Goal: Transaction & Acquisition: Purchase product/service

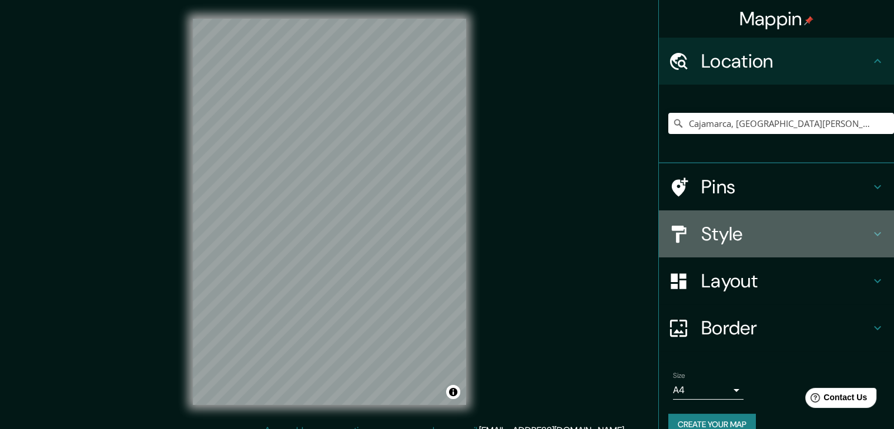
click at [727, 238] on h4 "Style" at bounding box center [785, 234] width 169 height 24
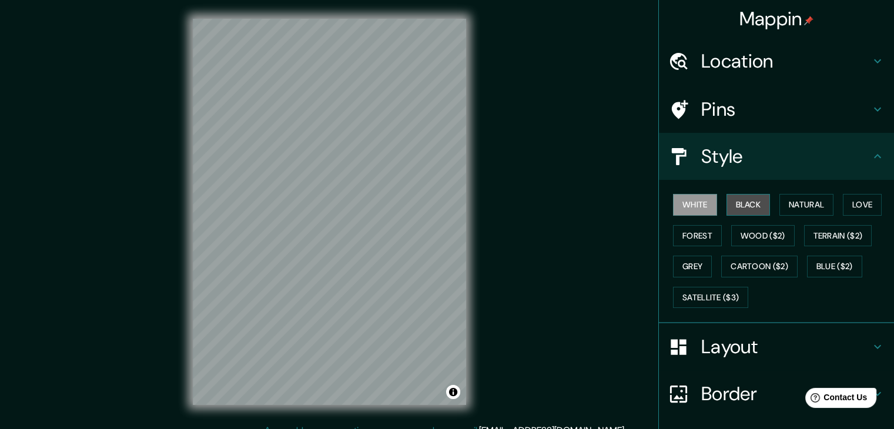
click at [737, 199] on button "Black" at bounding box center [749, 205] width 44 height 22
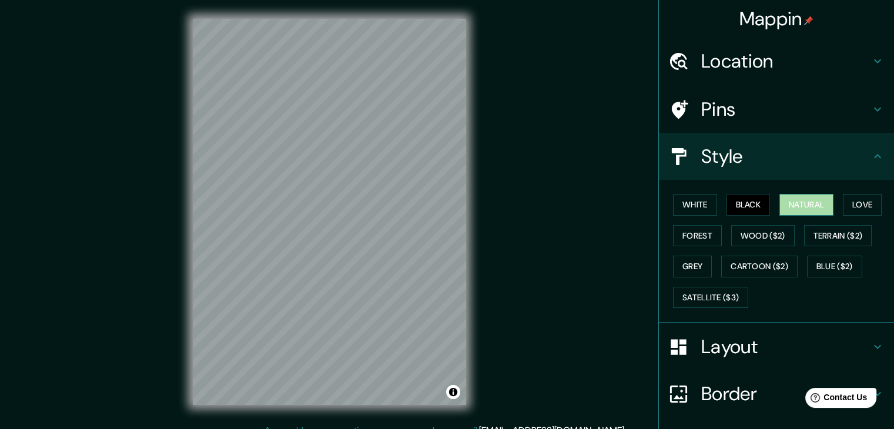
click at [780, 199] on button "Natural" at bounding box center [807, 205] width 54 height 22
click at [701, 290] on button "Satellite ($3)" at bounding box center [710, 298] width 75 height 22
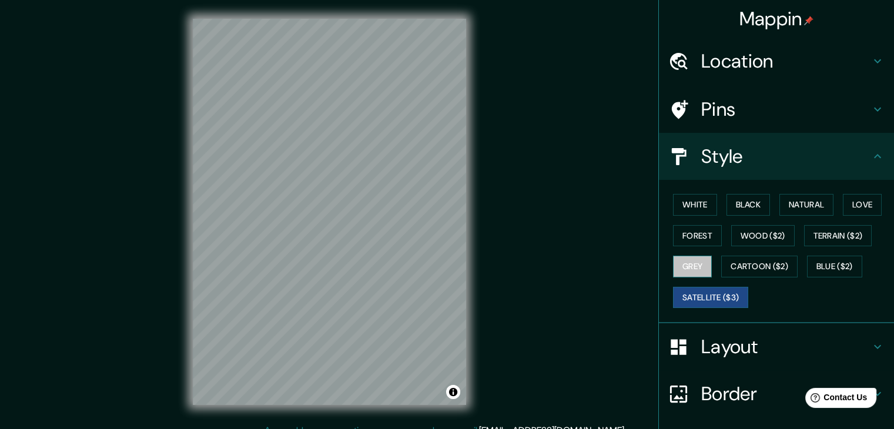
click at [675, 273] on button "Grey" at bounding box center [692, 267] width 39 height 22
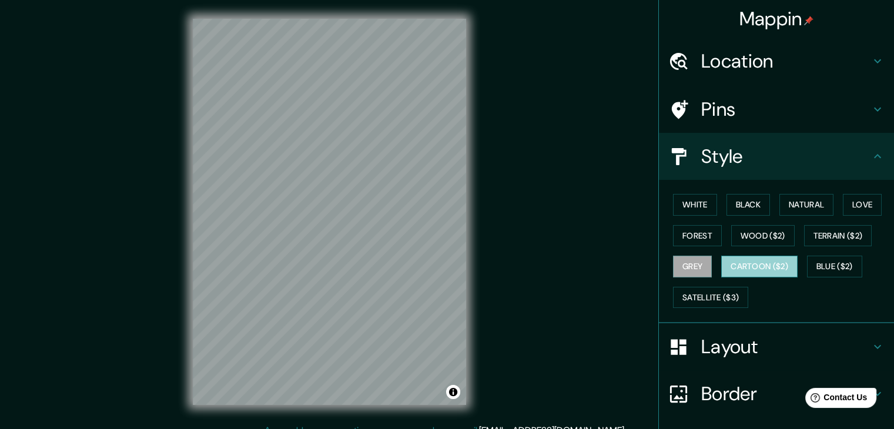
click at [764, 263] on button "Cartoon ($2)" at bounding box center [759, 267] width 76 height 22
click at [690, 208] on button "White" at bounding box center [695, 205] width 44 height 22
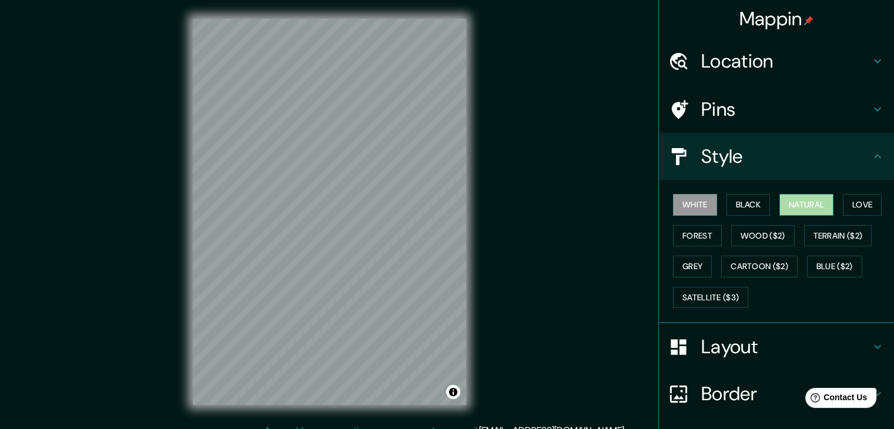
click at [791, 198] on button "Natural" at bounding box center [807, 205] width 54 height 22
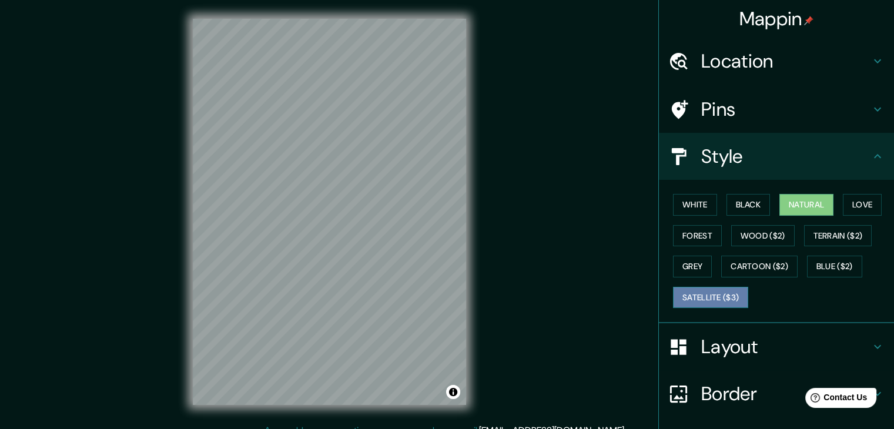
click at [687, 299] on button "Satellite ($3)" at bounding box center [710, 298] width 75 height 22
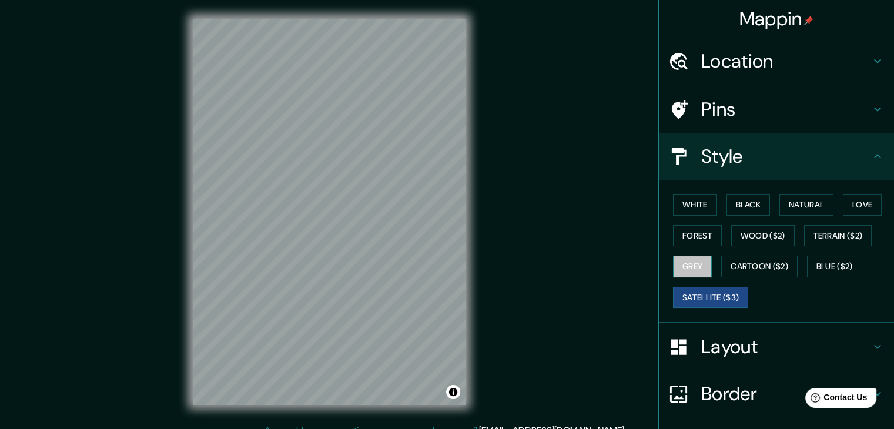
click at [687, 271] on button "Grey" at bounding box center [692, 267] width 39 height 22
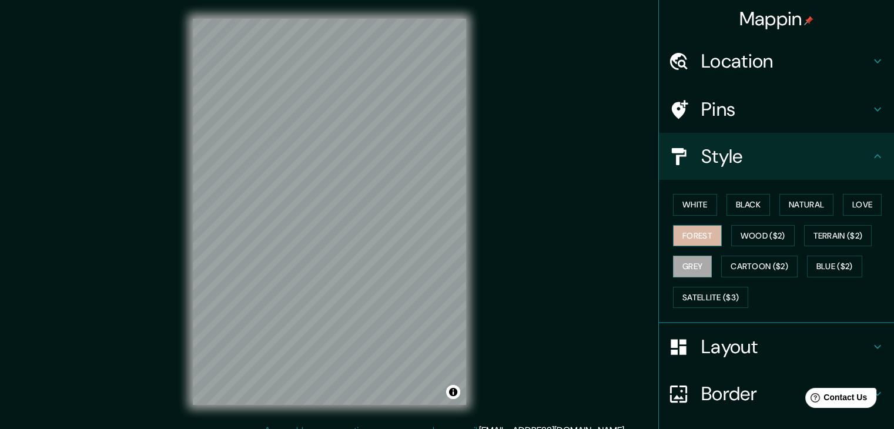
click at [694, 227] on button "Forest" at bounding box center [697, 236] width 49 height 22
